Goal: Find specific fact: Locate a discrete piece of known information

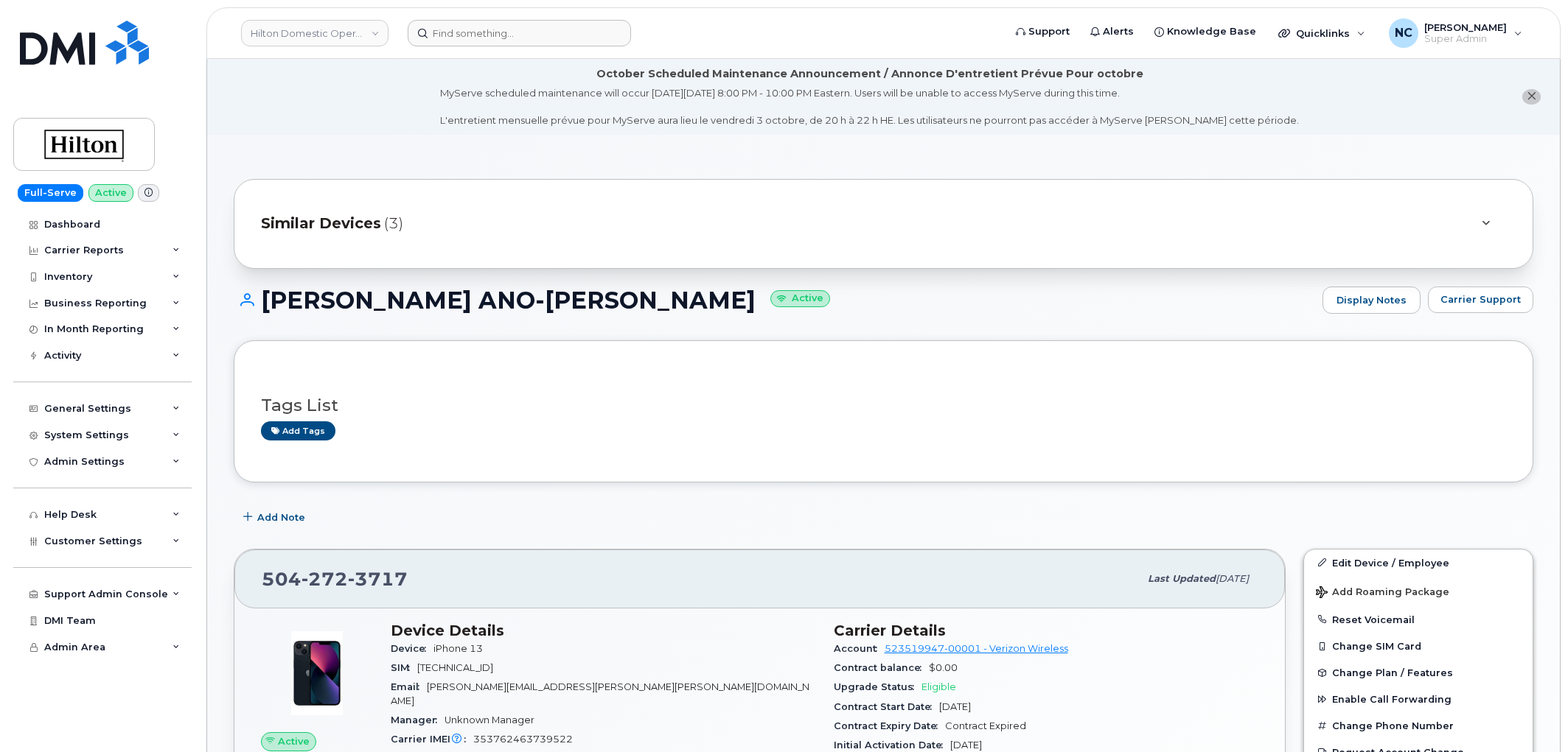
scroll to position [82, 0]
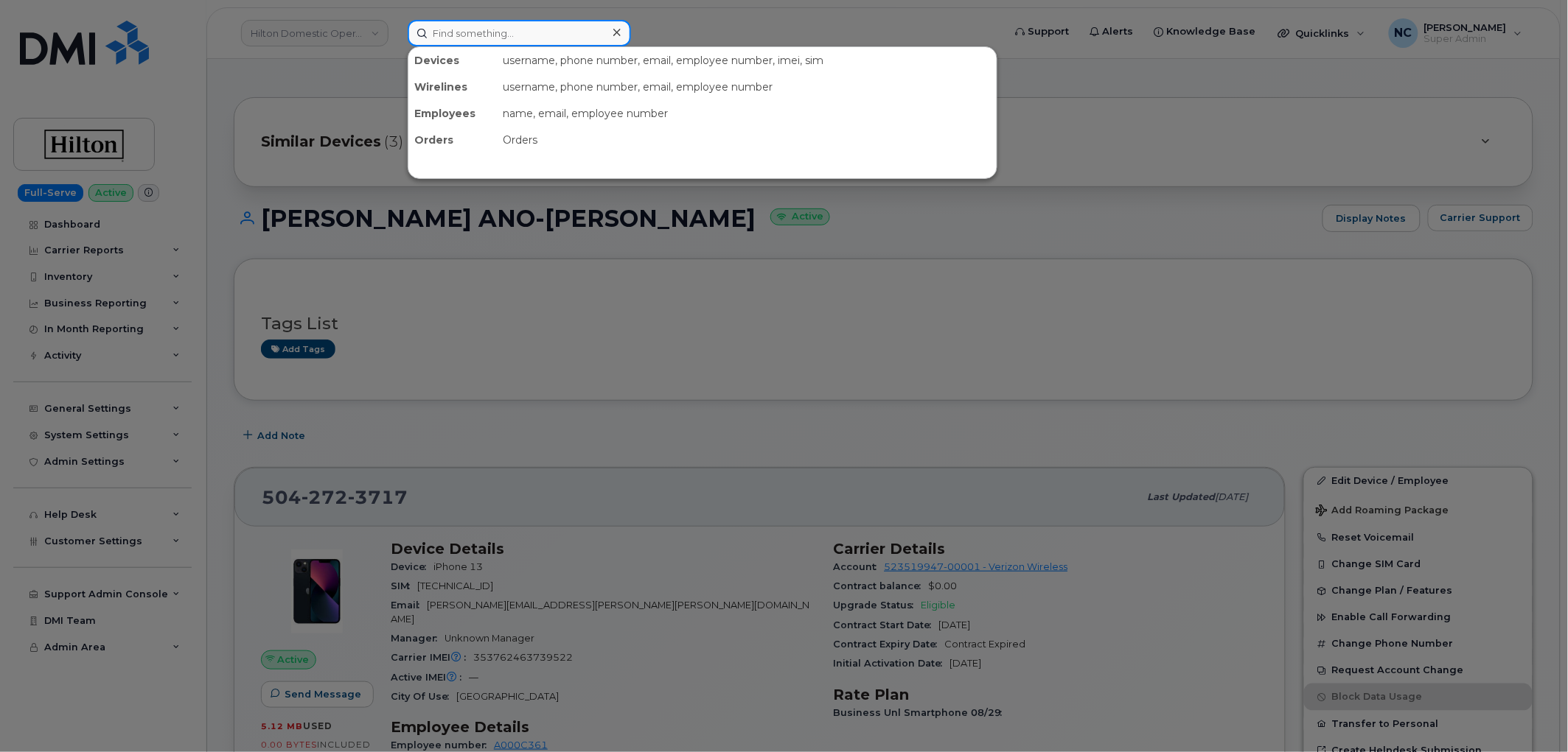
click at [566, 35] on input at bounding box center [519, 33] width 223 height 27
paste input "[PERSON_NAME]"
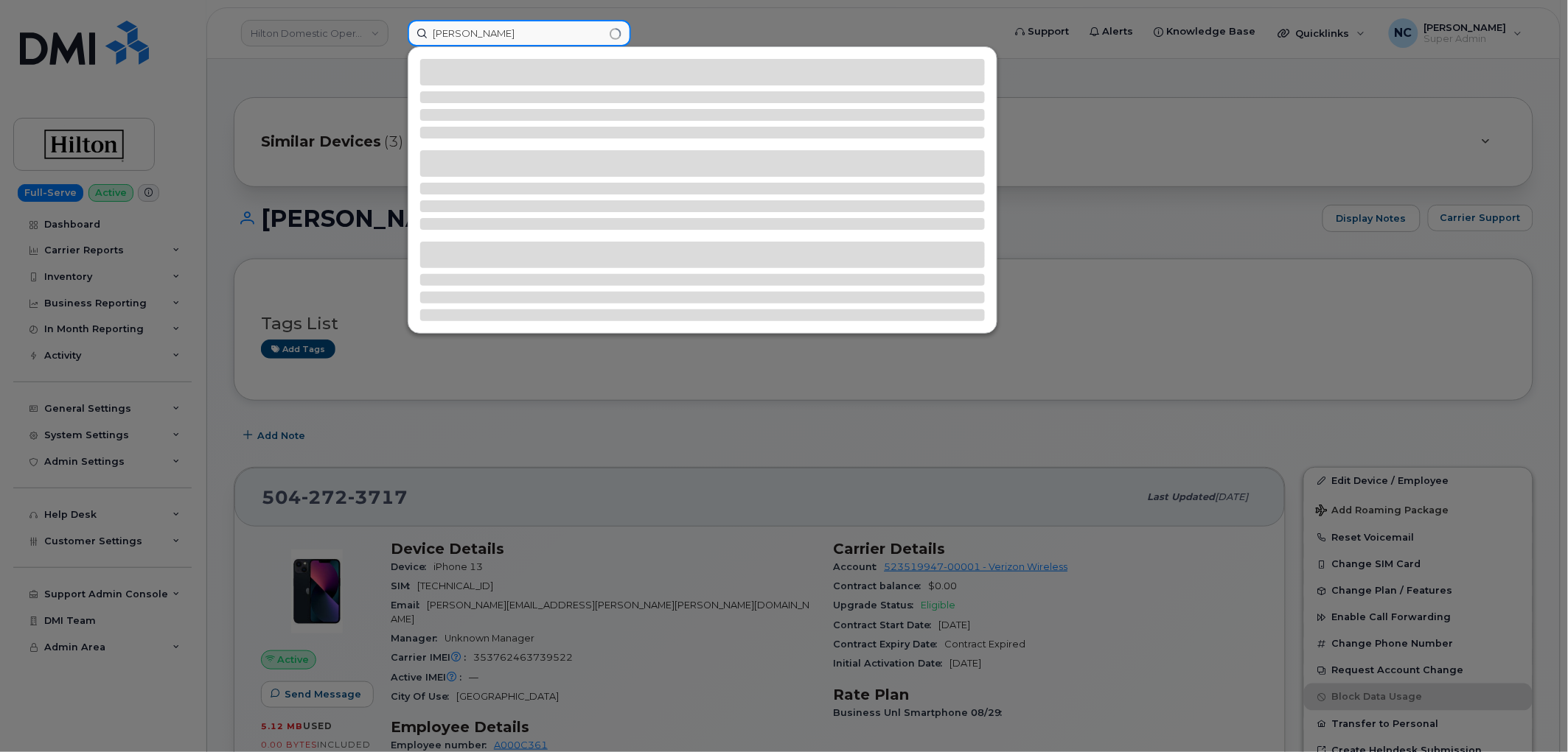
type input "[PERSON_NAME]"
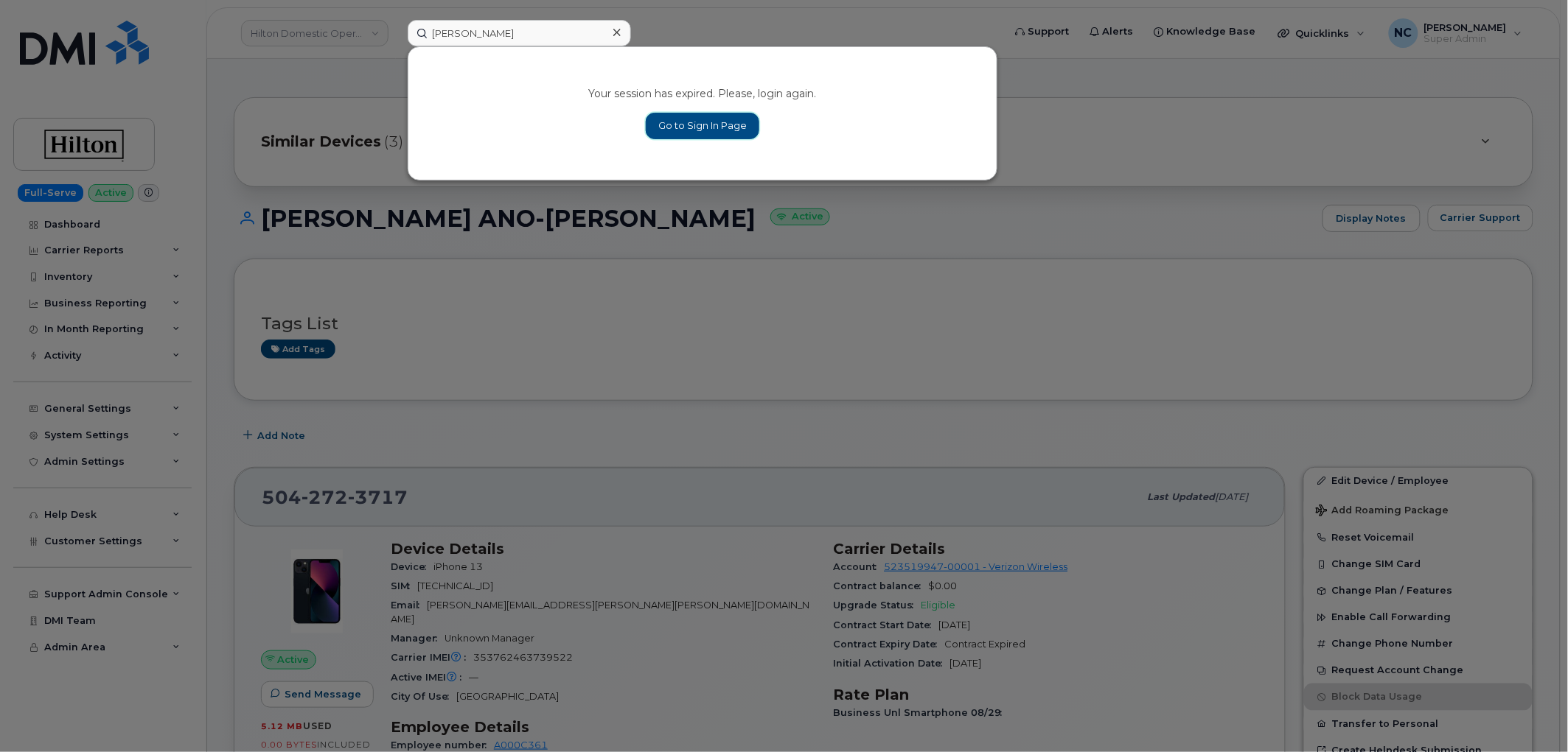
click at [747, 135] on link "Go to Sign In Page" at bounding box center [703, 126] width 114 height 27
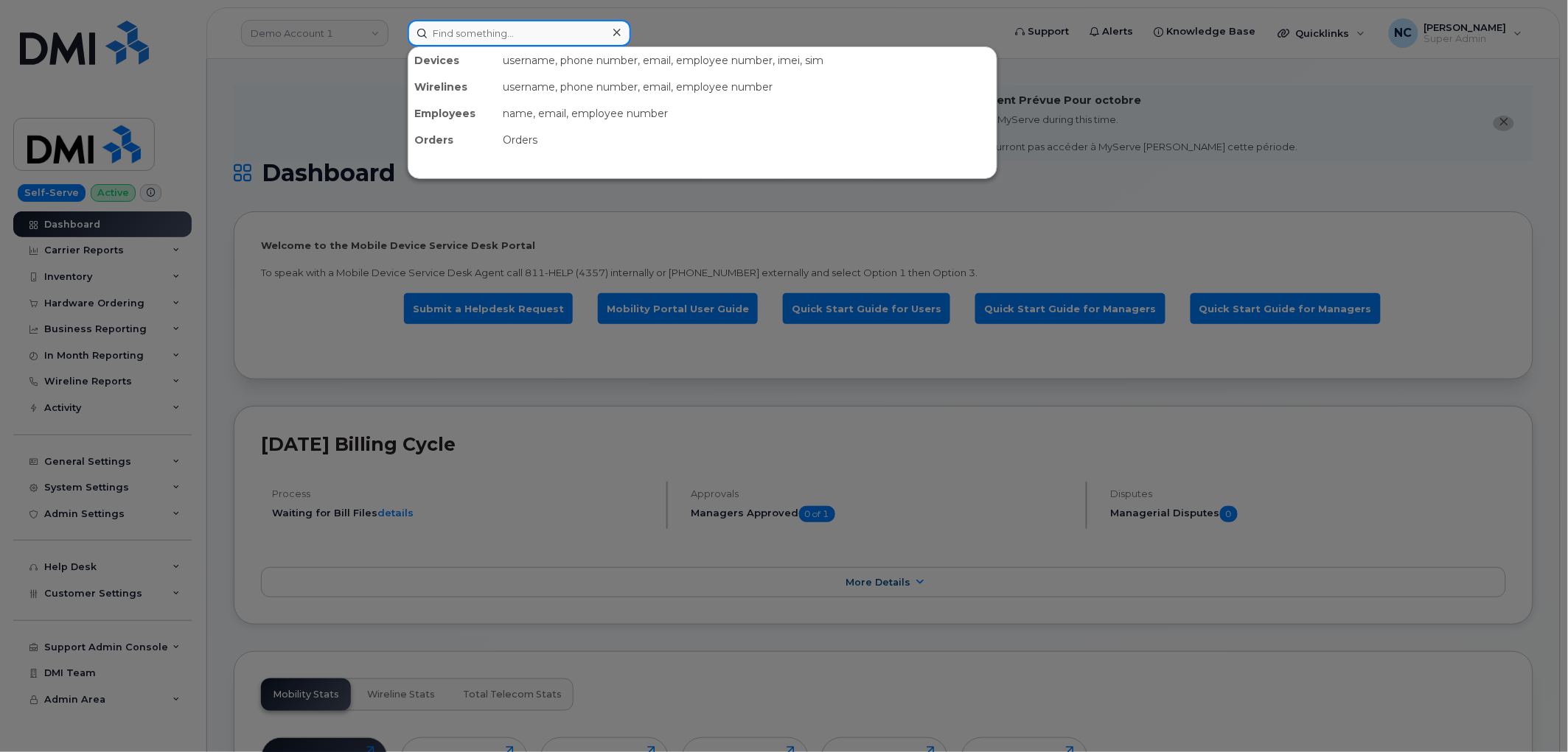
click at [496, 22] on input at bounding box center [519, 33] width 223 height 27
paste input "[PERSON_NAME]"
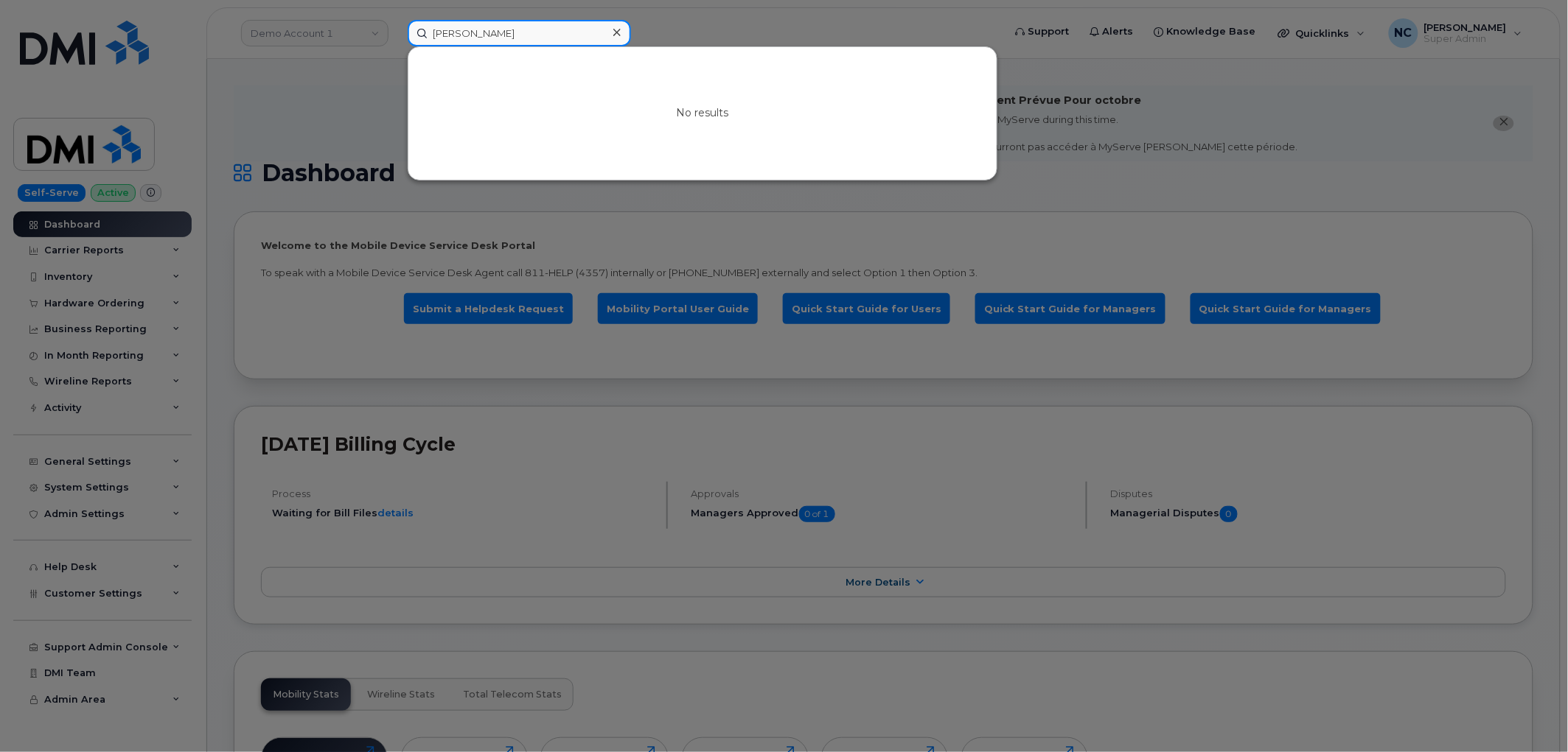
type input "[PERSON_NAME]"
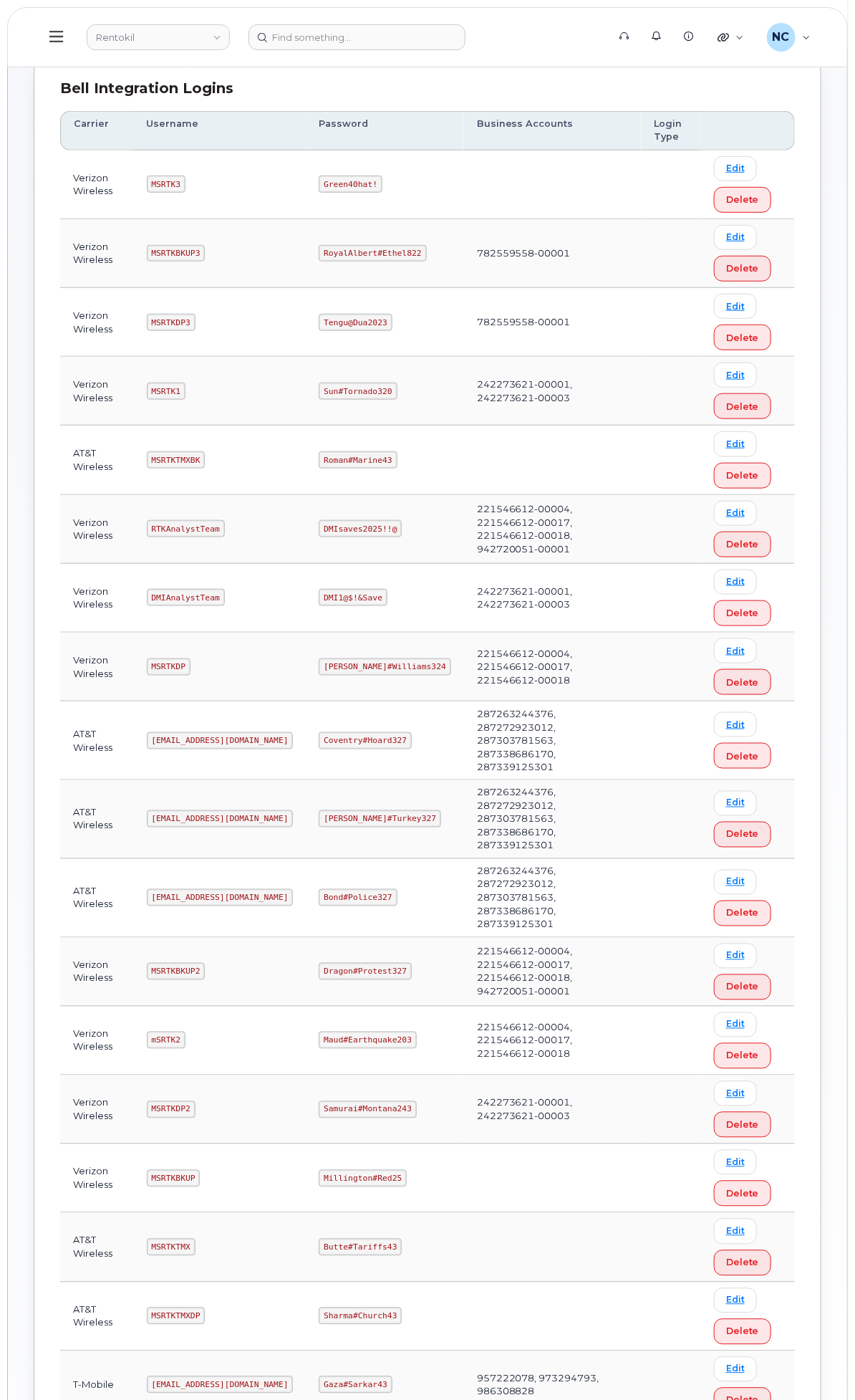
scroll to position [238, 0]
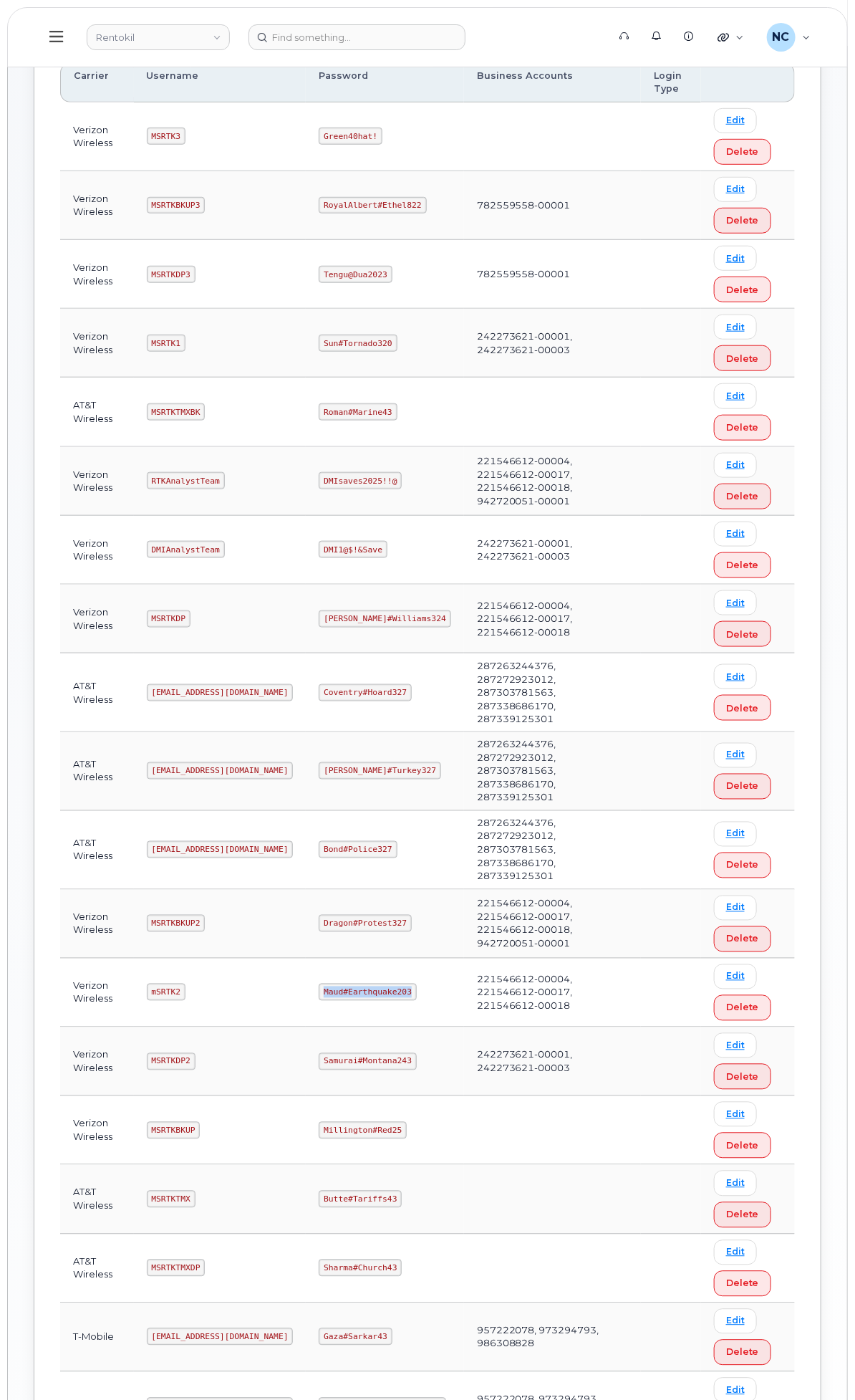
drag, startPoint x: 592, startPoint y: 1126, endPoint x: 506, endPoint y: 1129, distance: 86.1
click at [463, 1027] on td "Maud#Earthquake203" at bounding box center [384, 993] width 158 height 69
copy code "Maud#Earthquake203"
